Goal: Task Accomplishment & Management: Manage account settings

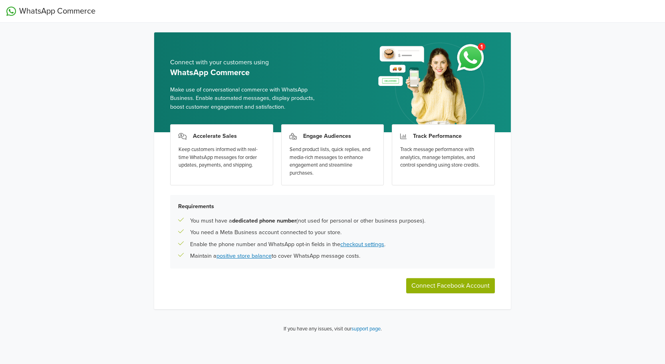
click at [455, 283] on button "Connect Facebook Account" at bounding box center [450, 285] width 89 height 15
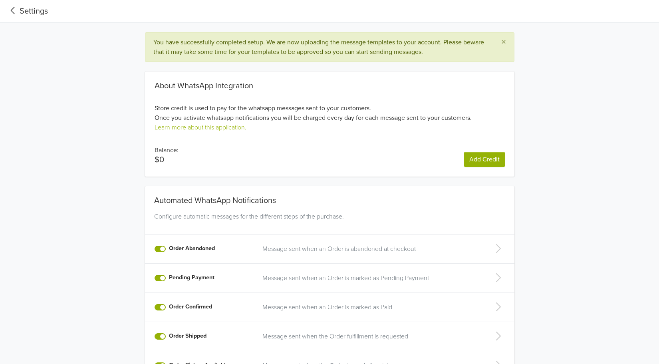
click at [506, 42] on span "×" at bounding box center [504, 42] width 5 height 12
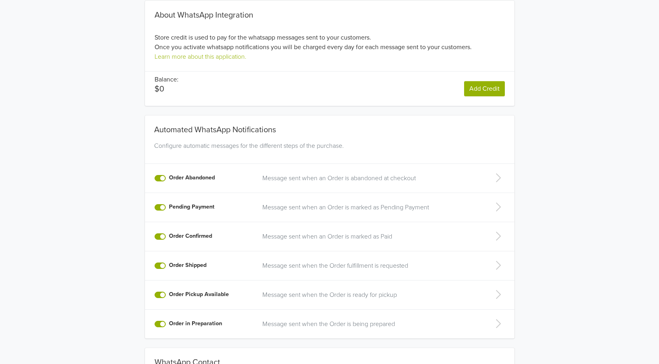
scroll to position [123, 0]
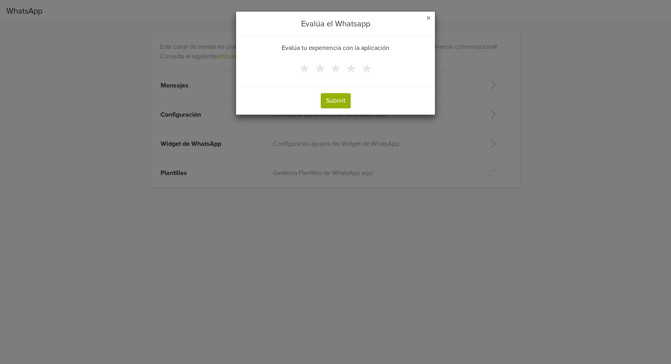
click at [430, 18] on span "×" at bounding box center [428, 18] width 5 height 12
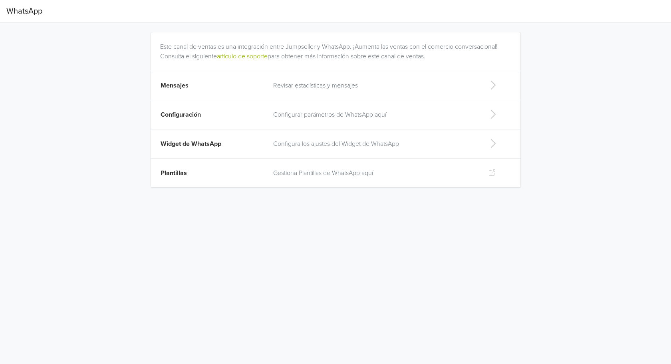
click at [224, 147] on td "Widget de WhatsApp" at bounding box center [209, 143] width 117 height 29
select select "rb"
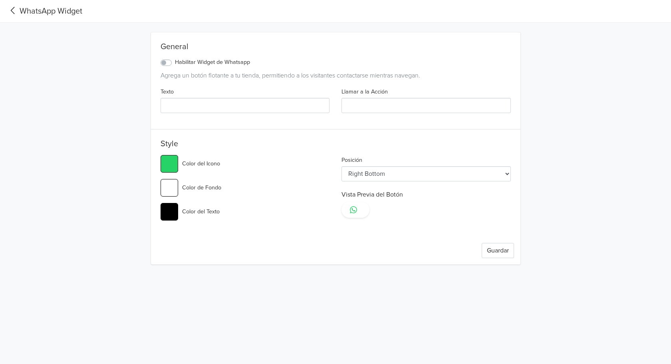
type input "#25d366"
select select "lt"
click at [378, 173] on select "Left Top Left Center Left Bottom Right Top Right Center Right Bottom" at bounding box center [426, 173] width 169 height 15
click at [167, 66] on div "Habilitar Widget de Whatsapp" at bounding box center [206, 63] width 90 height 10
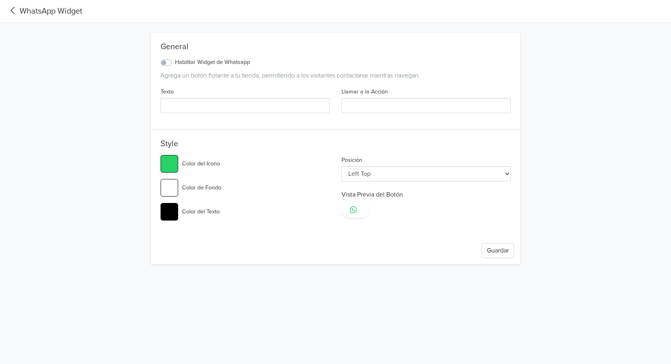
click at [175, 64] on label "Habilitar Widget de Whatsapp" at bounding box center [212, 62] width 75 height 9
click at [0, 0] on input "Habilitar Widget de Whatsapp" at bounding box center [0, 0] width 0 height 0
type input "#25d366"
click at [374, 107] on input "Llamar a la Acción" at bounding box center [426, 105] width 169 height 15
click at [258, 105] on input "Texto" at bounding box center [245, 105] width 169 height 15
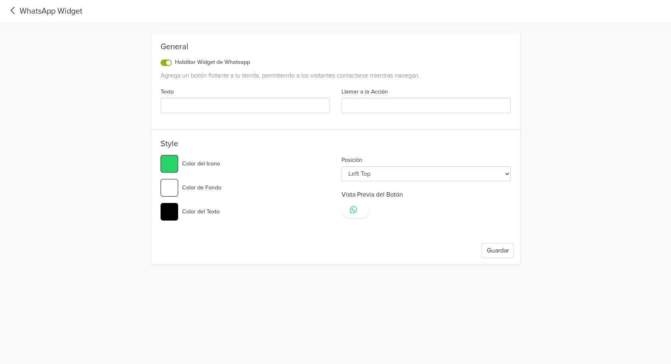
click at [258, 106] on input "Texto" at bounding box center [245, 105] width 169 height 15
type input "W"
type input "#25d366"
type input "Wh"
type input "#25d366"
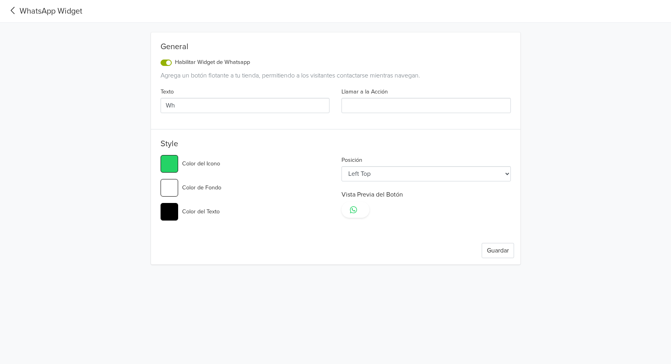
type input "Wha"
type input "#25d366"
type input "What"
type input "#25d366"
type input "Whatt"
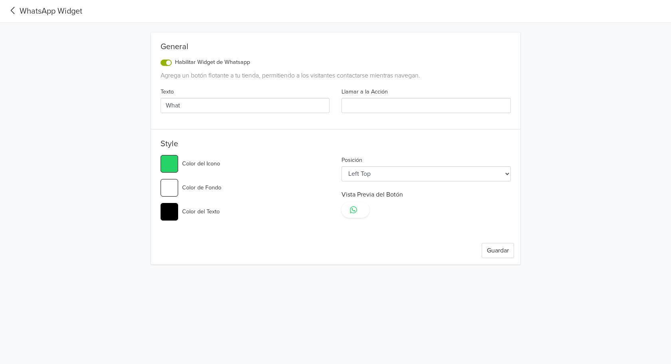
type input "#25d366"
type input "Whatts"
type input "#25d366"
type input "Whatt"
type input "#25d366"
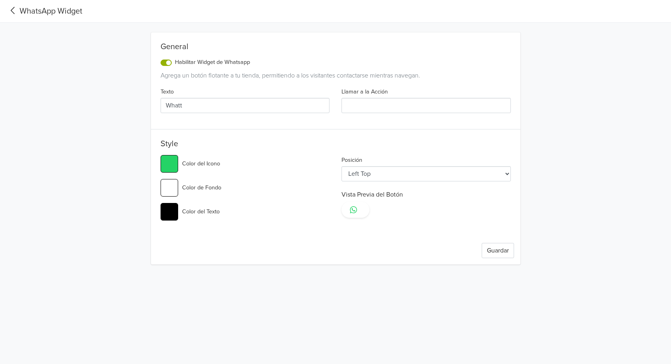
type input "What"
type input "#25d366"
type input "Whats"
type input "#25d366"
type input "Whatsa"
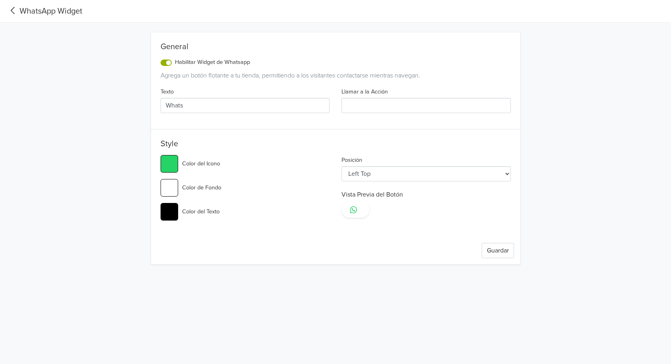
type input "#25d366"
type input "Whatsap"
type input "#25d366"
type input "Whatsapp"
type input "#25d366"
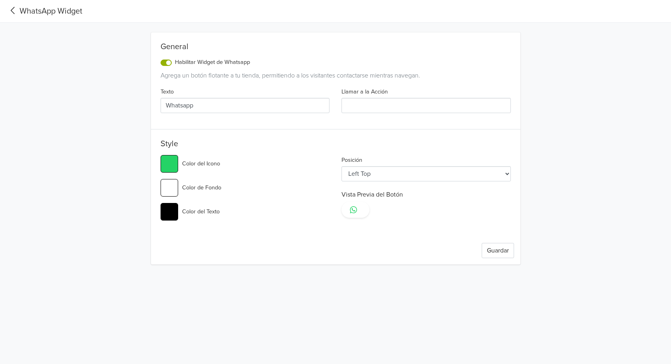
type input "Whatsapp"
type input "#25d366"
type input "Whatsapp"
type input "#25d366"
type input "Whatsapp"
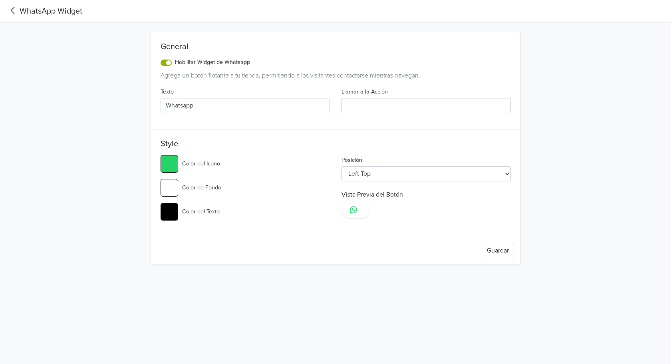
click at [494, 259] on div "Guardar" at bounding box center [336, 251] width 370 height 28
click at [494, 257] on button "Guardar" at bounding box center [498, 250] width 32 height 15
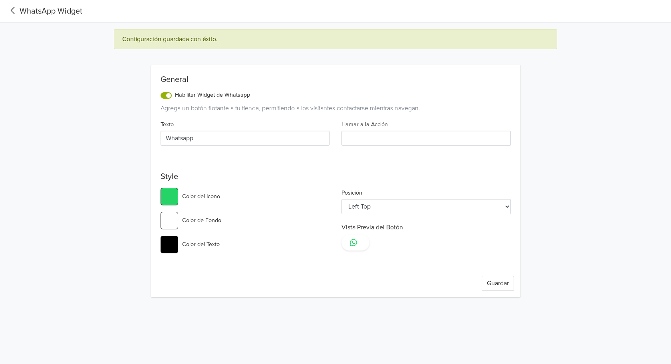
type input "#25d366"
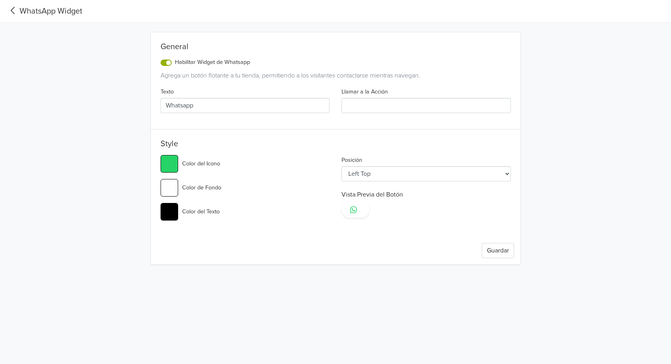
click at [392, 173] on select "Left Top Left Center Left Bottom Right Top Right Center Right Bottom" at bounding box center [426, 173] width 169 height 15
select select "lc"
click at [342, 166] on select "Left Top Left Center Left Bottom Right Top Right Center Right Bottom" at bounding box center [426, 173] width 169 height 15
click at [497, 251] on button "Guardar" at bounding box center [498, 250] width 32 height 15
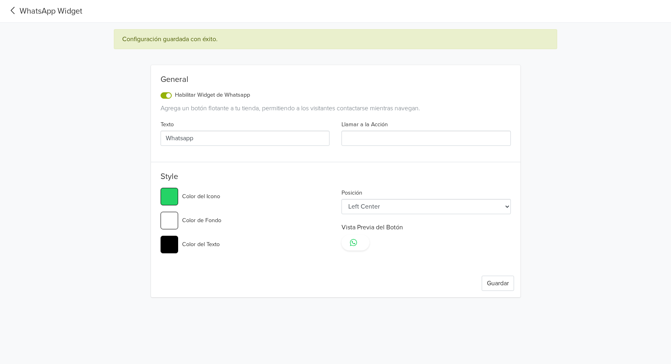
type input "#25d366"
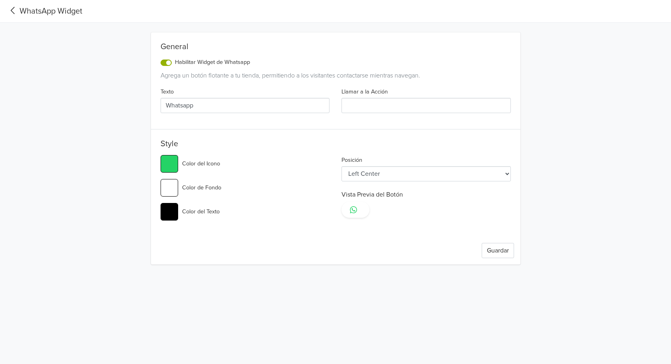
click at [397, 177] on select "Left Top Left Center Left Bottom Right Top Right Center Right Bottom" at bounding box center [426, 173] width 169 height 15
select select "lb"
click at [342, 166] on select "Left Top Left Center Left Bottom Right Top Right Center Right Bottom" at bounding box center [426, 173] width 169 height 15
click at [403, 174] on select "Left Top Left Center Left Bottom Right Top Right Center Right Bottom" at bounding box center [426, 173] width 169 height 15
click at [342, 166] on select "Left Top Left Center Left Bottom Right Top Right Center Right Bottom" at bounding box center [426, 173] width 169 height 15
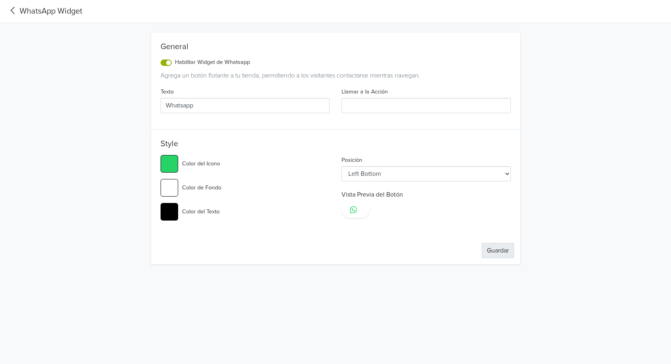
click at [501, 252] on button "Guardar" at bounding box center [498, 250] width 32 height 15
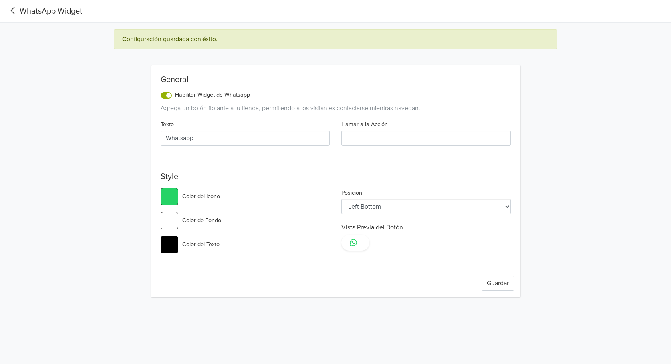
type input "#25d366"
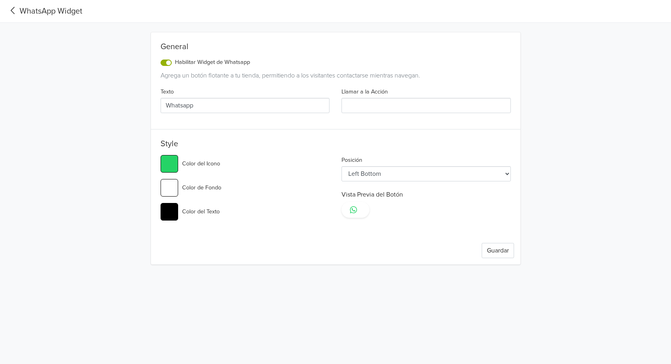
click at [376, 179] on select "Left Top Left Center Left Bottom Right Top Right Center Right Bottom" at bounding box center [426, 173] width 169 height 15
select select "rc"
click at [342, 166] on select "Left Top Left Center Left Bottom Right Top Right Center Right Bottom" at bounding box center [426, 173] width 169 height 15
click at [498, 252] on button "Guardar" at bounding box center [498, 250] width 32 height 15
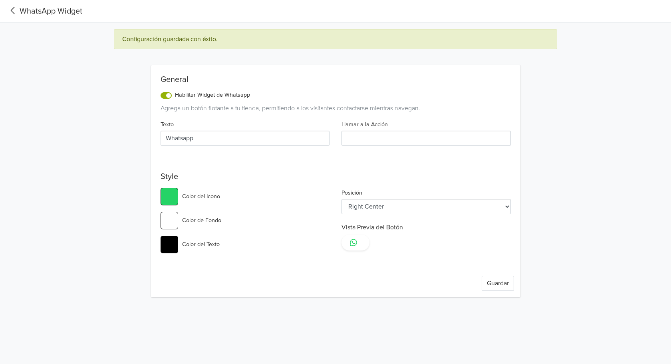
type input "#25d366"
